Goal: Find specific page/section: Find specific page/section

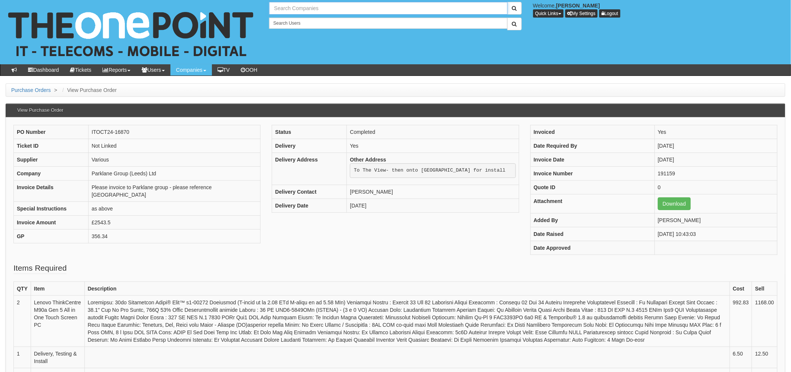
click at [303, 6] on input "text" at bounding box center [388, 8] width 238 height 13
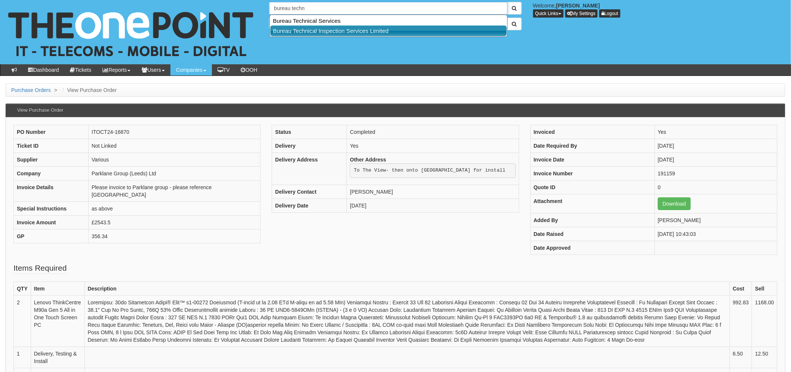
click at [340, 30] on link "Bureau Technical Inspection Services Limited" at bounding box center [388, 30] width 237 height 11
type input "Bureau Technical Inspection Services Limited"
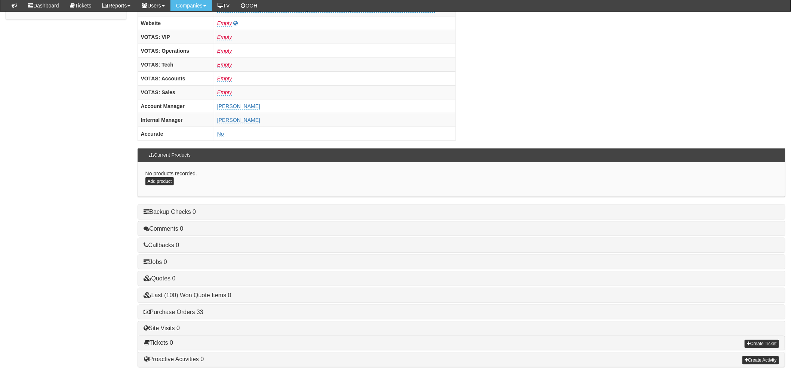
scroll to position [294, 0]
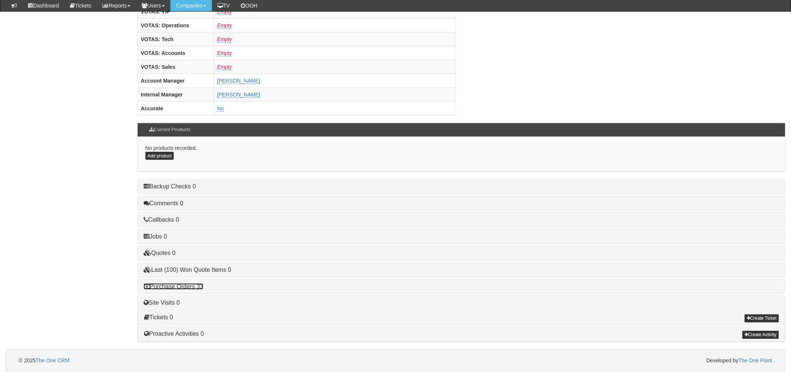
click at [195, 286] on link "Purchase Orders 33" at bounding box center [174, 286] width 60 height 6
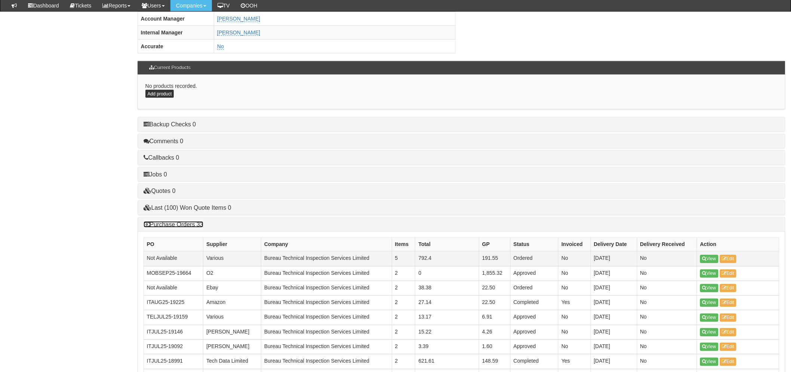
scroll to position [419, 0]
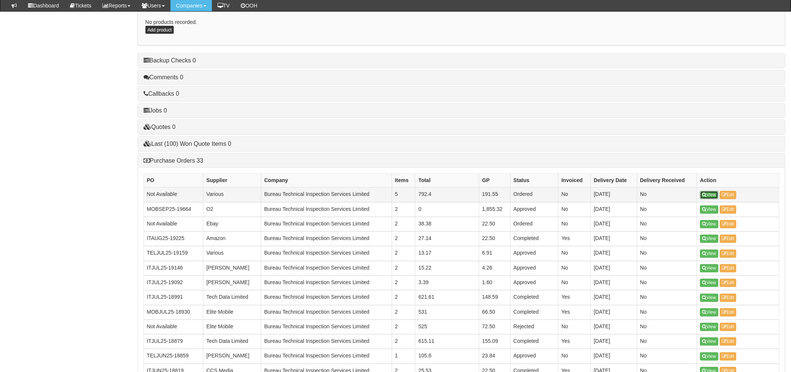
click at [708, 196] on link "View" at bounding box center [709, 195] width 18 height 8
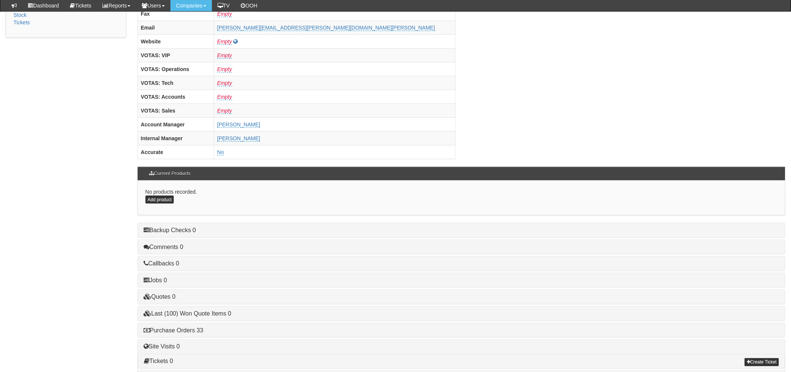
scroll to position [294, 0]
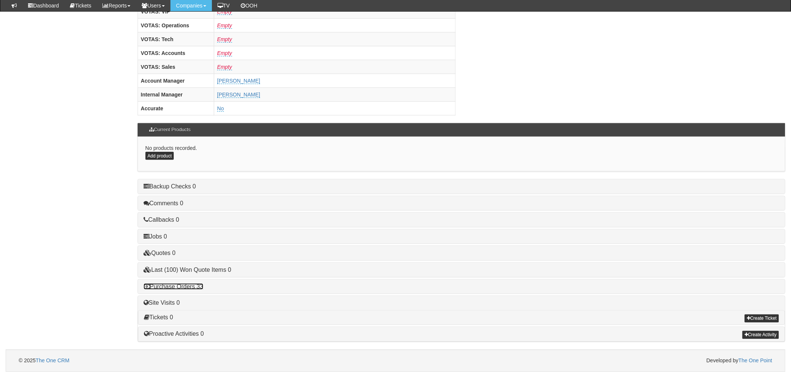
click at [192, 288] on link "Purchase Orders 33" at bounding box center [174, 286] width 60 height 6
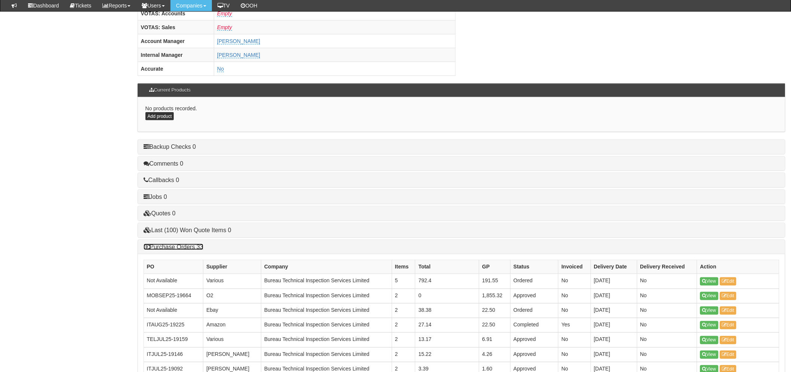
scroll to position [378, 0]
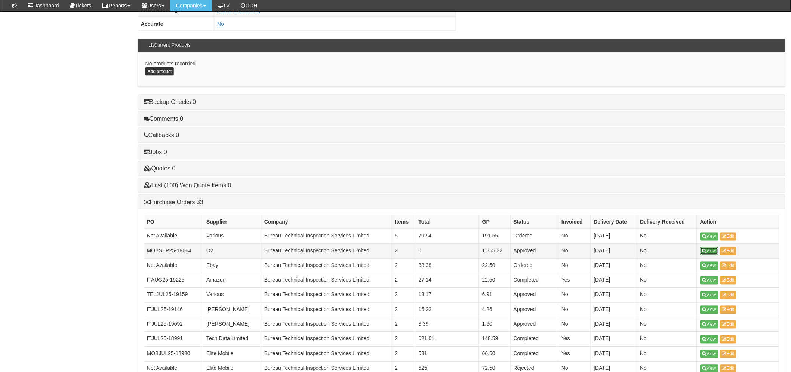
click at [712, 253] on link "View" at bounding box center [709, 251] width 18 height 8
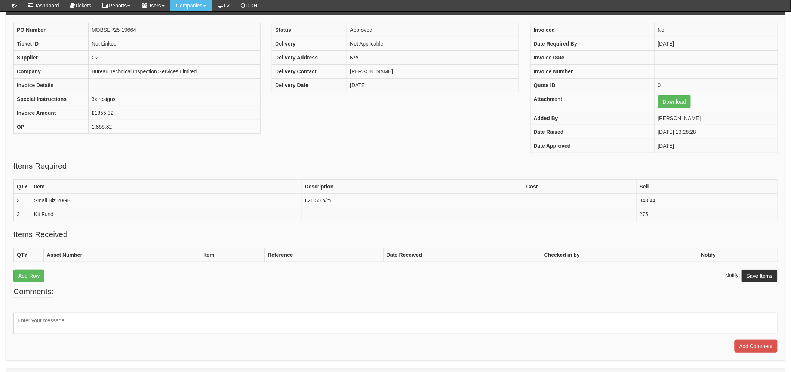
scroll to position [83, 0]
